Goal: Task Accomplishment & Management: Manage account settings

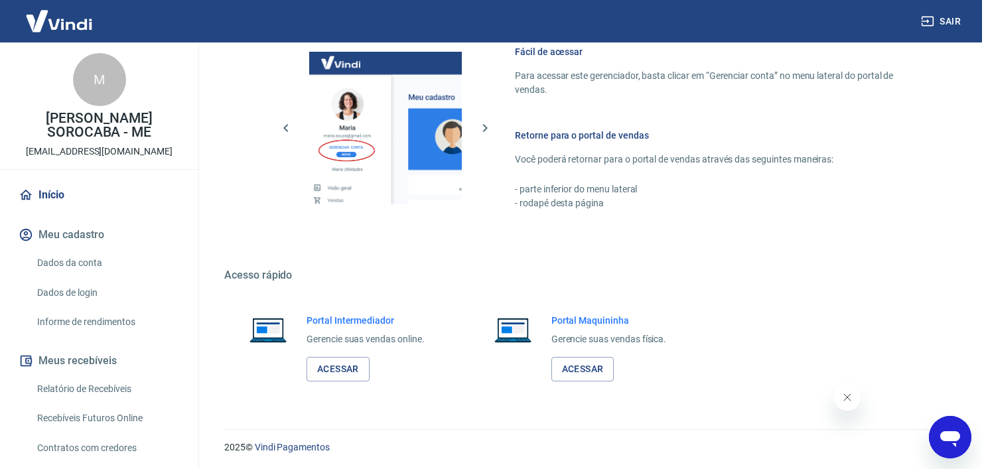
scroll to position [591, 0]
click at [338, 367] on link "Acessar" at bounding box center [338, 369] width 63 height 25
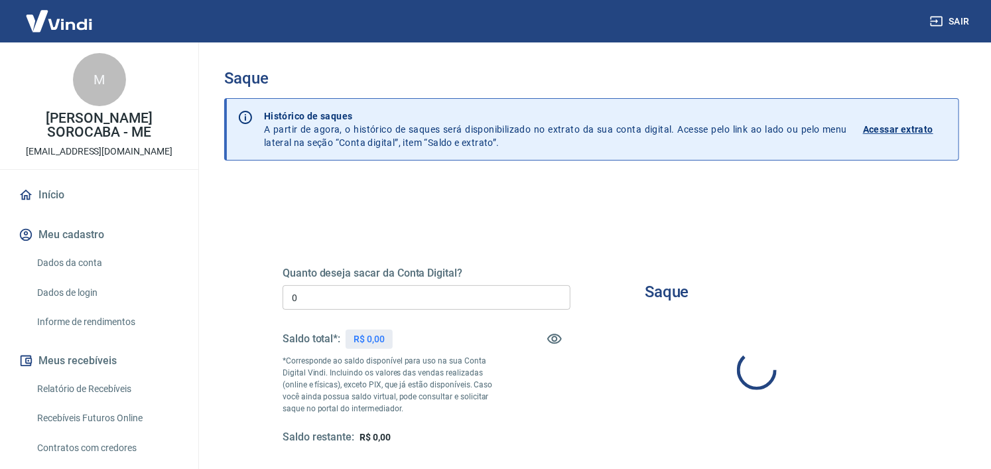
type input "R$ 0,00"
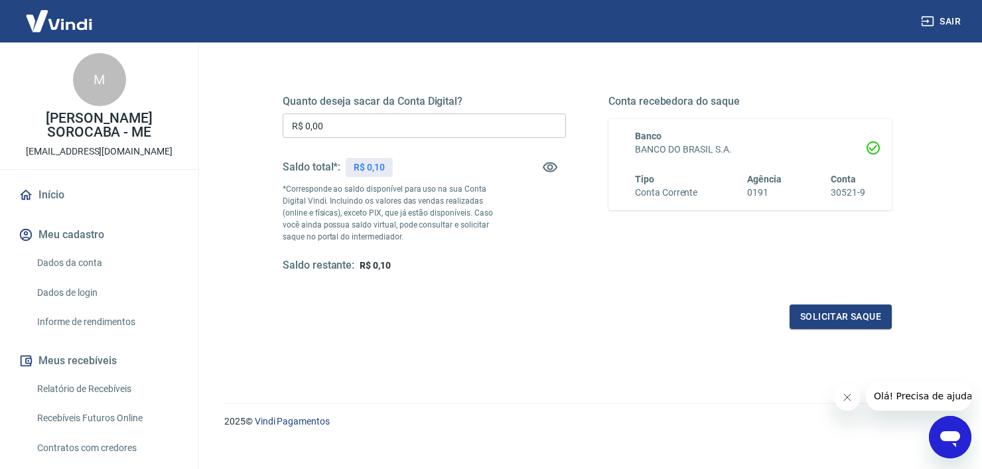
scroll to position [186, 0]
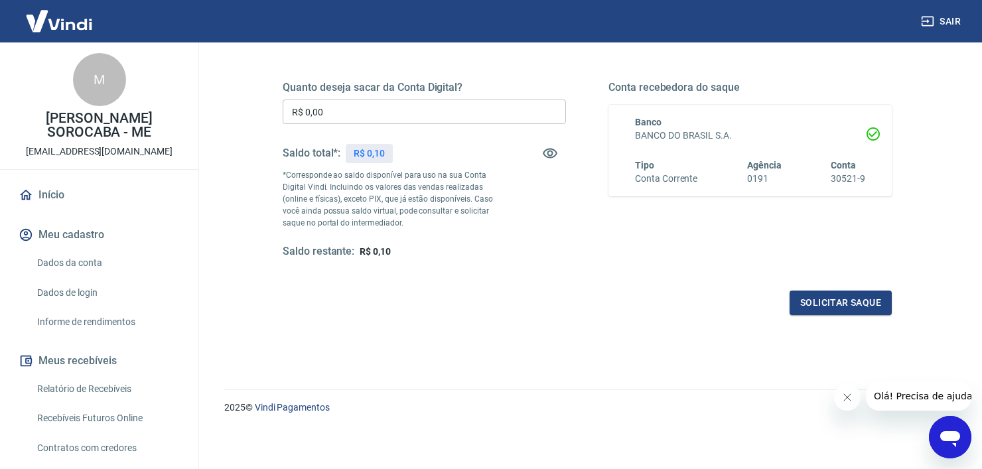
click at [468, 121] on input "R$ 0,00" at bounding box center [424, 112] width 283 height 25
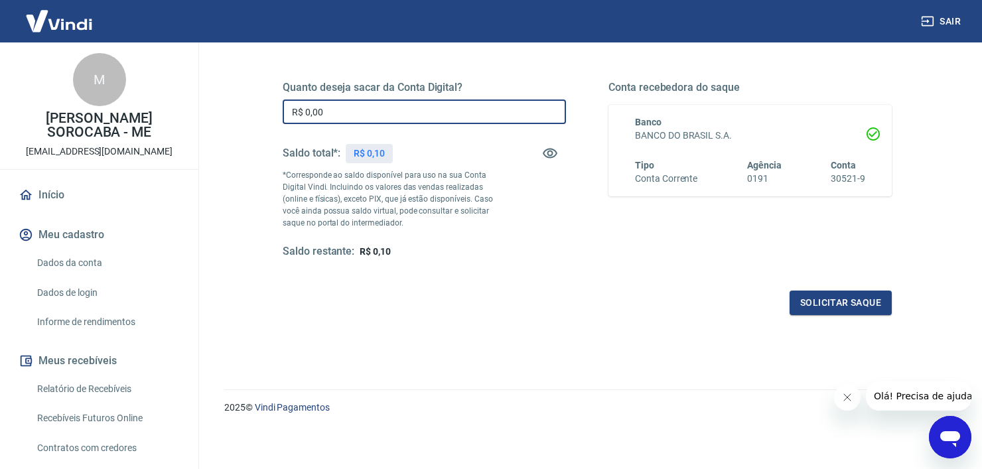
click at [468, 121] on input "R$ 0,00" at bounding box center [424, 112] width 283 height 25
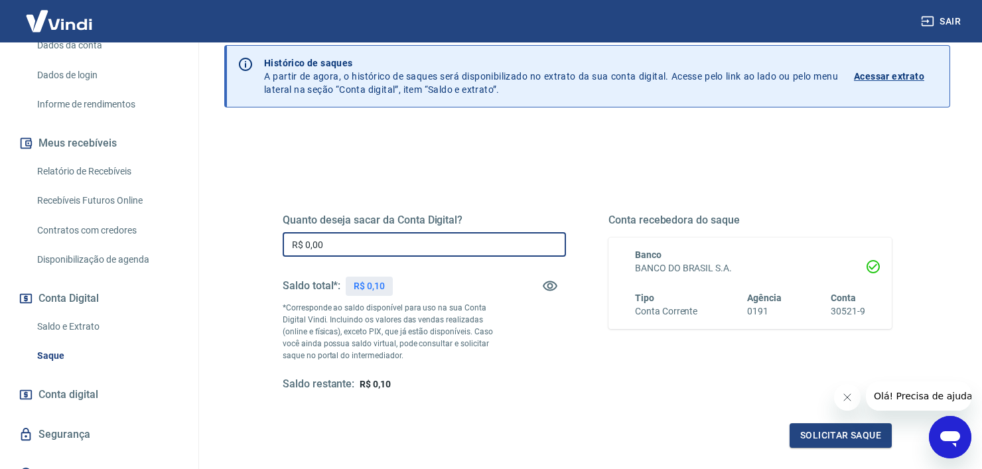
scroll to position [251, 0]
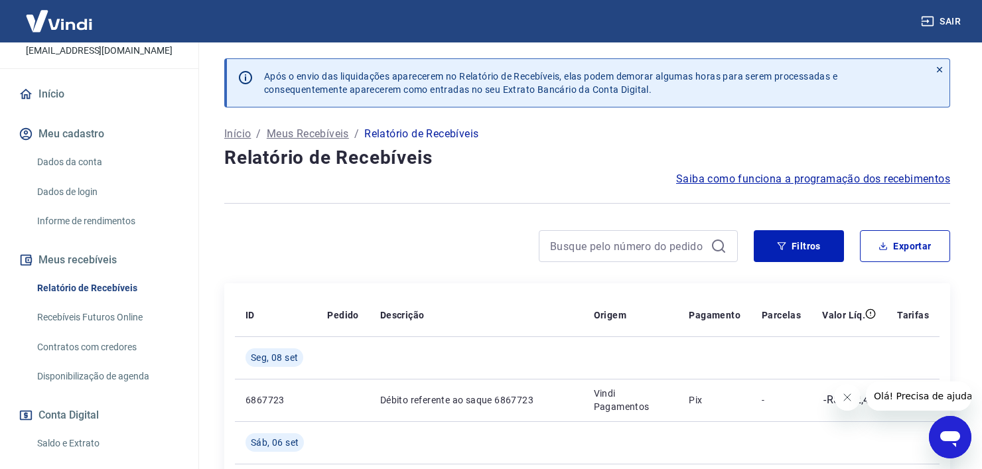
scroll to position [133, 0]
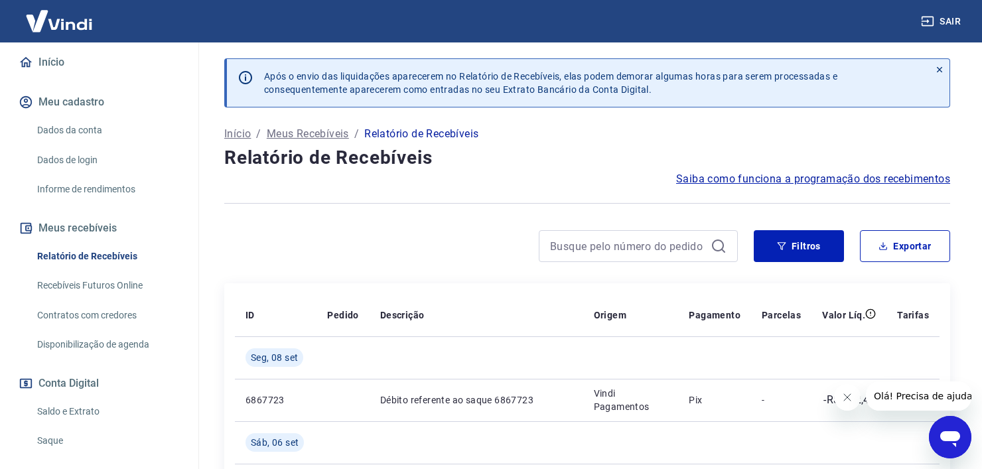
click at [131, 299] on link "Recebíveis Futuros Online" at bounding box center [107, 285] width 151 height 27
